Goal: Complete application form

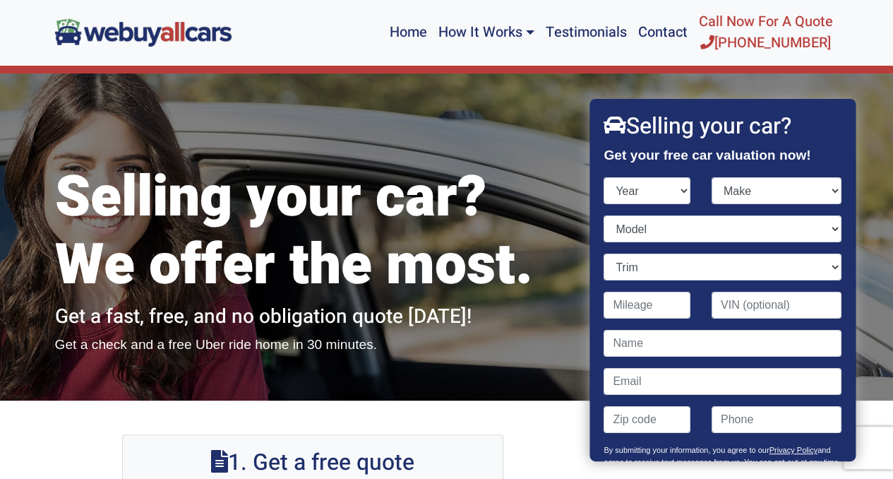
select select "2005"
click at [604, 177] on select "Year [DATE] 2024 2023 2022 2021 2020 2019 2018 2017 2016 2015 2014 2013 2012 20…" at bounding box center [647, 190] width 87 height 27
click at [744, 200] on select "Make Acura Aston [PERSON_NAME] Audi Bentley BMW Buick Cadillac Chevrolet Chrysl…" at bounding box center [777, 190] width 130 height 27
select select "Scion"
click at [712, 177] on select "Make Acura Aston [PERSON_NAME] Audi Bentley BMW Buick Cadillac Chevrolet Chrysl…" at bounding box center [777, 190] width 130 height 27
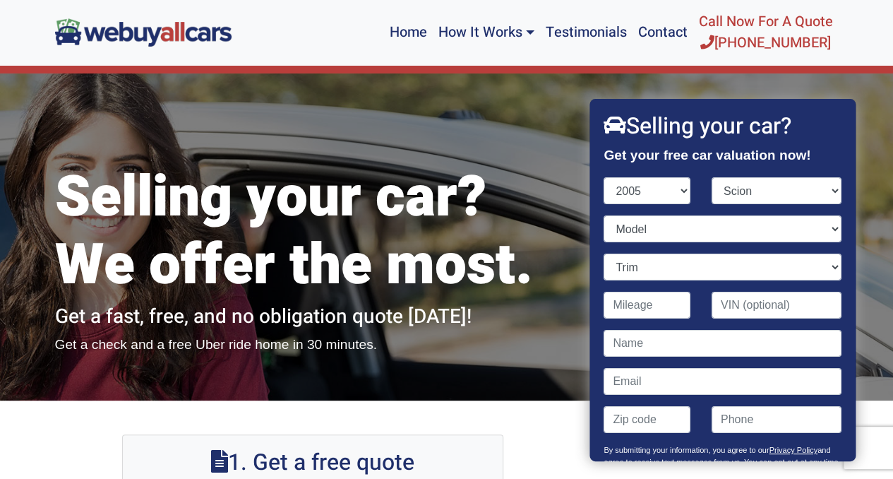
click at [705, 215] on div "Make Acura Aston [PERSON_NAME] Audi Bentley BMW Buick Cadillac Chevrolet Chrysl…" at bounding box center [776, 196] width 151 height 38
click at [704, 221] on select "Model tC xA xB" at bounding box center [722, 228] width 237 height 27
select select "tC"
click at [604, 215] on select "Model tC xA xB" at bounding box center [722, 228] width 237 height 27
click at [679, 270] on select "Trim" at bounding box center [722, 266] width 237 height 27
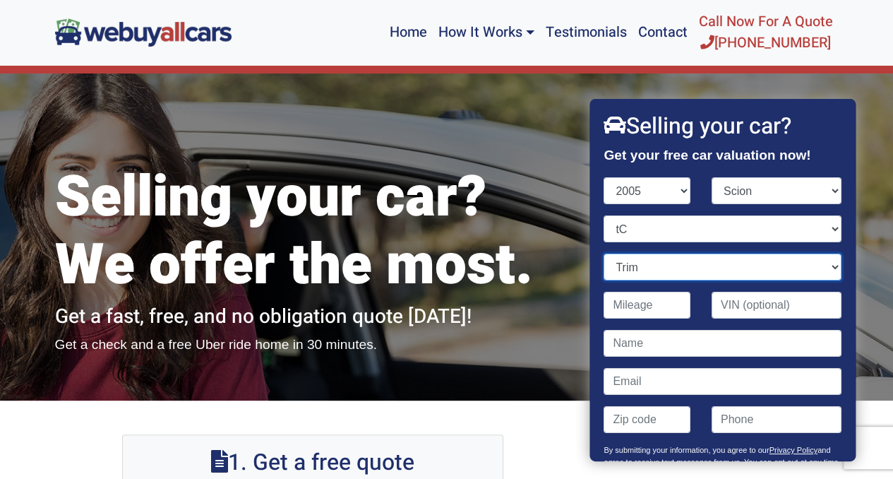
select select "2dr Hatchback (2.4L 4cyl)"
click at [604, 253] on select "Trim 2dr Hatchback (2.4L 4cyl)" at bounding box center [722, 266] width 237 height 27
click at [662, 304] on input "Contact form" at bounding box center [647, 305] width 87 height 27
type input "156,000"
click at [690, 347] on input "Contact form" at bounding box center [722, 343] width 237 height 27
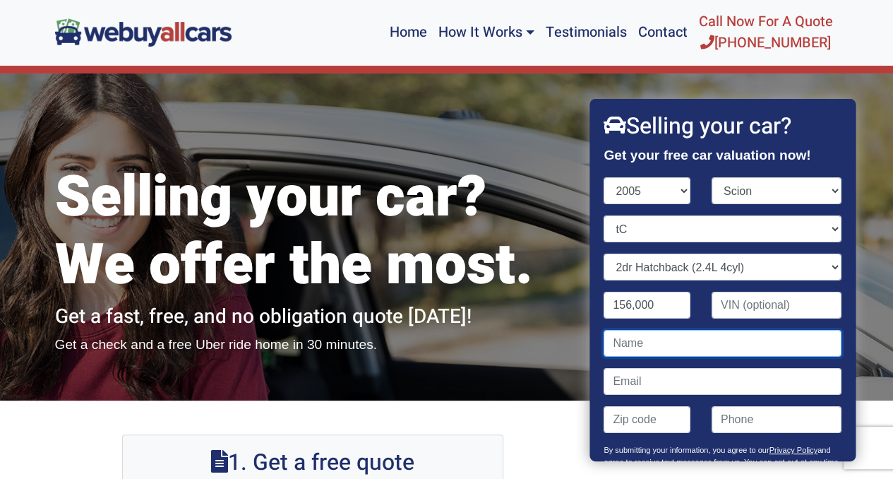
type input "[PERSON_NAME]"
type input "[EMAIL_ADDRESS][DOMAIN_NAME]"
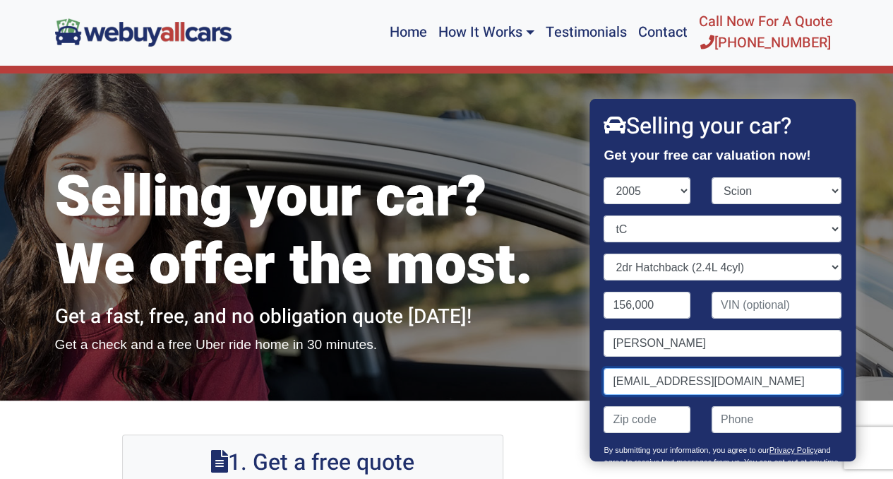
type input "08021"
type input "8564951334"
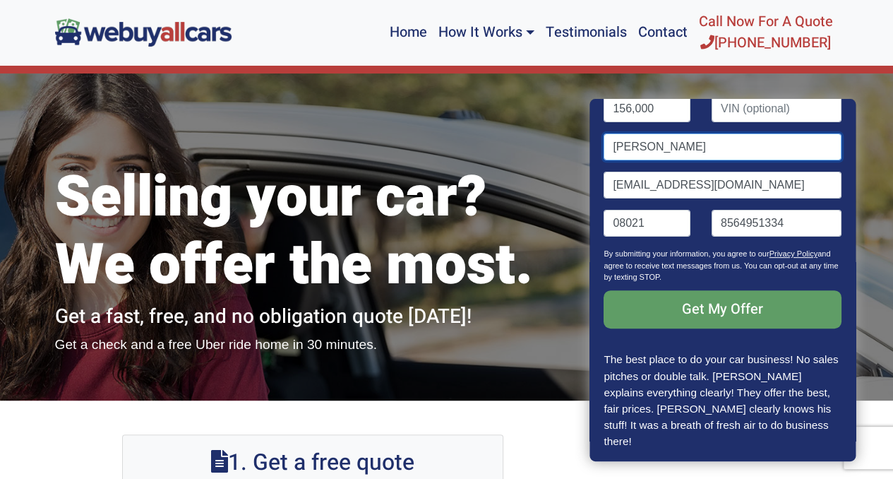
scroll to position [204, 0]
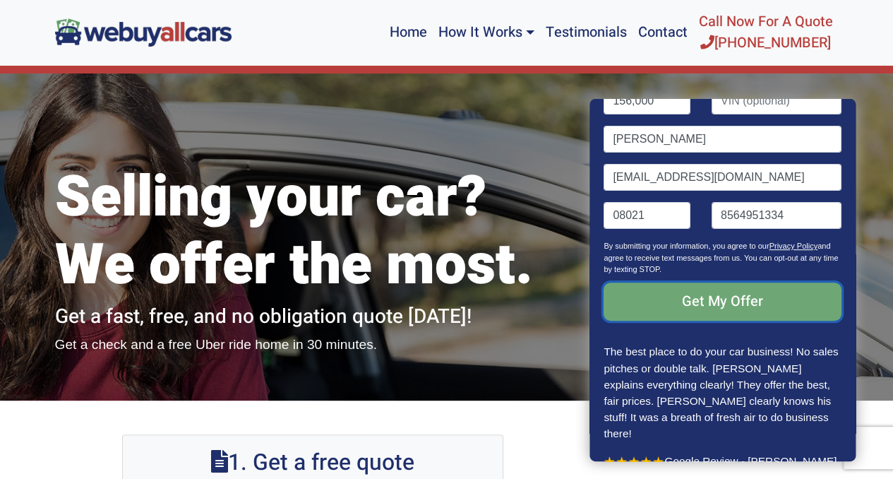
click at [688, 317] on input "Get My Offer" at bounding box center [722, 301] width 237 height 38
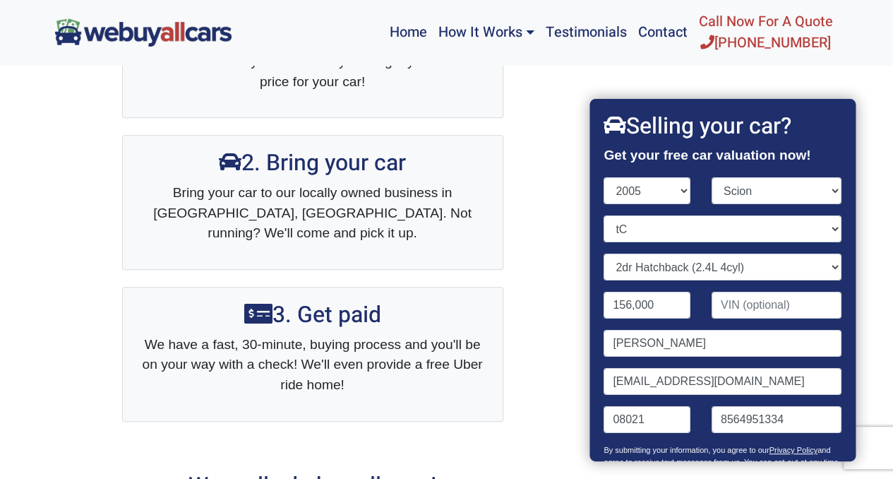
scroll to position [237, 0]
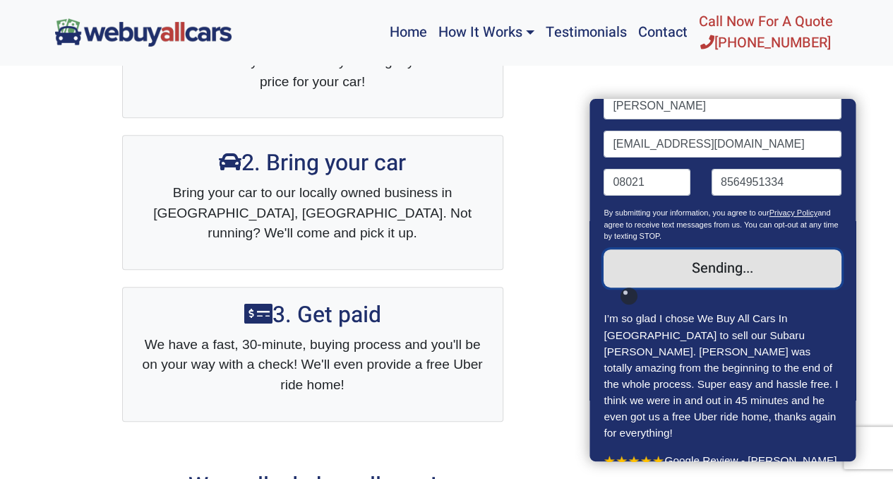
click at [737, 263] on input "Get My Offer" at bounding box center [722, 268] width 237 height 38
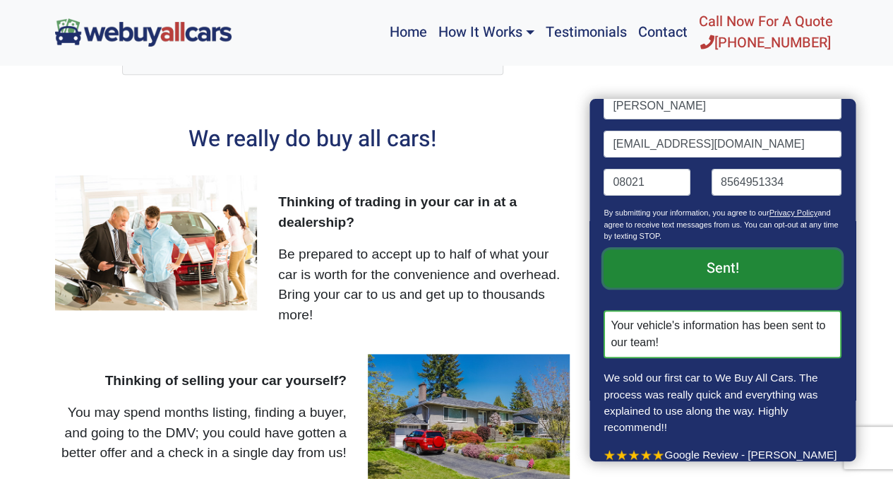
scroll to position [856, 0]
